Goal: Transaction & Acquisition: Download file/media

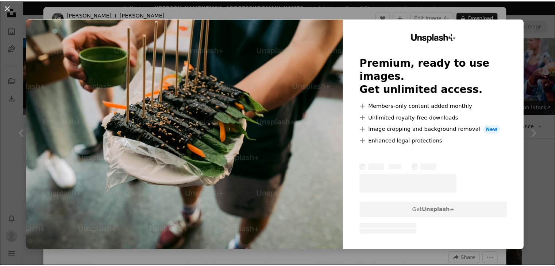
scroll to position [474, 0]
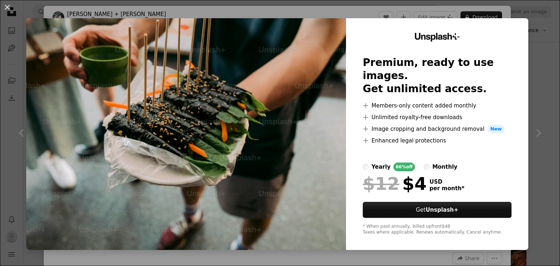
click at [215, 8] on div "An X shape Unsplash+ Premium, ready to use images. Get unlimited access. A plus…" at bounding box center [280, 133] width 560 height 266
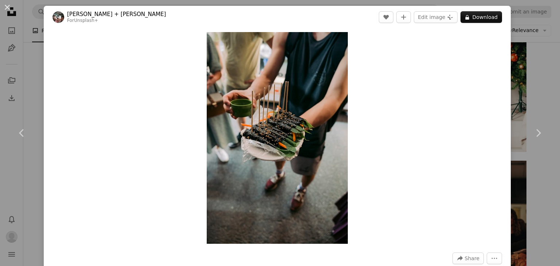
click at [522, 39] on div "An X shape Chevron left Chevron right [PERSON_NAME] + [PERSON_NAME] For Unsplas…" at bounding box center [280, 133] width 560 height 266
